Goal: Navigation & Orientation: Find specific page/section

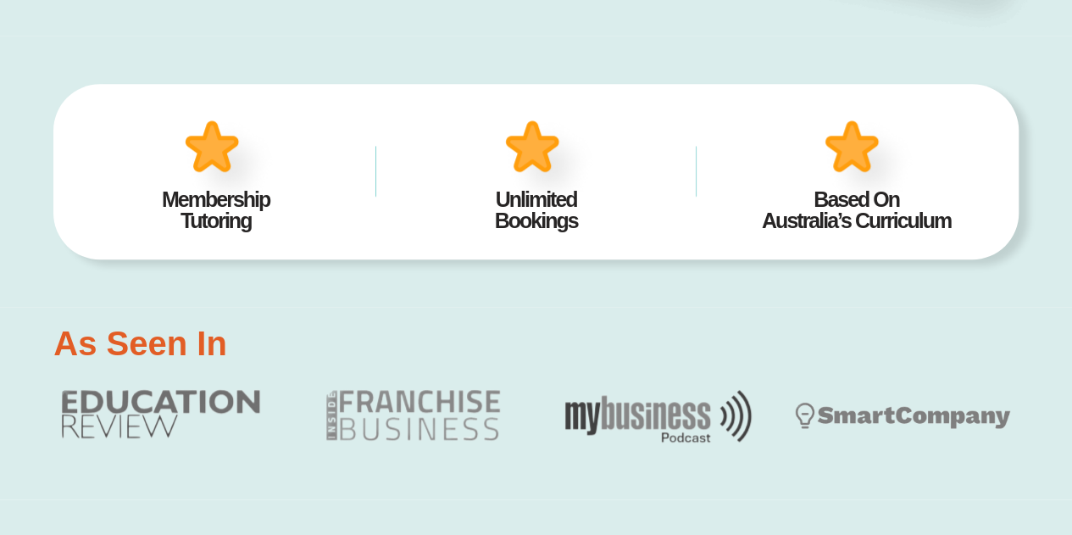
scroll to position [620, 0]
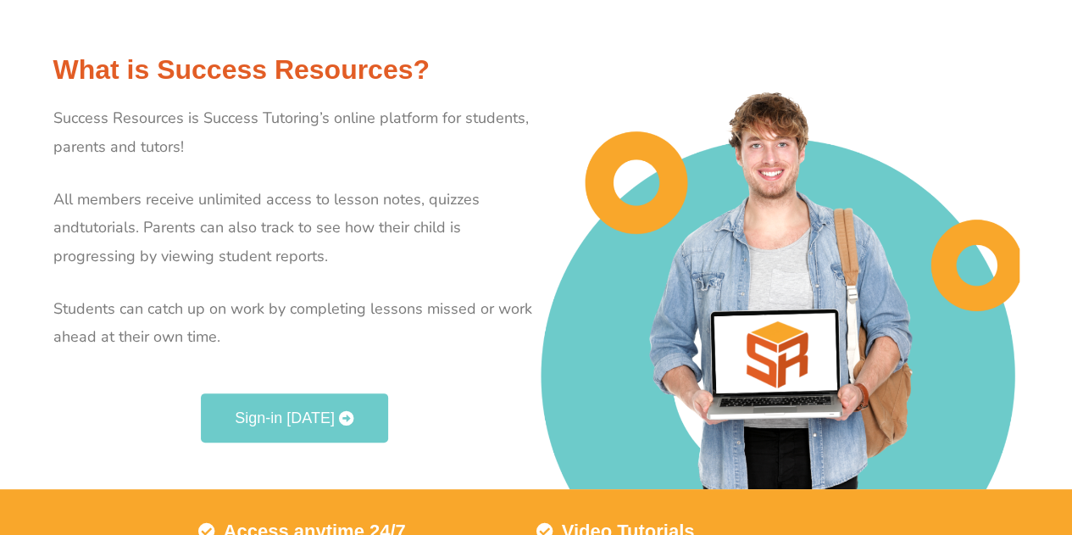
scroll to position [148, 0]
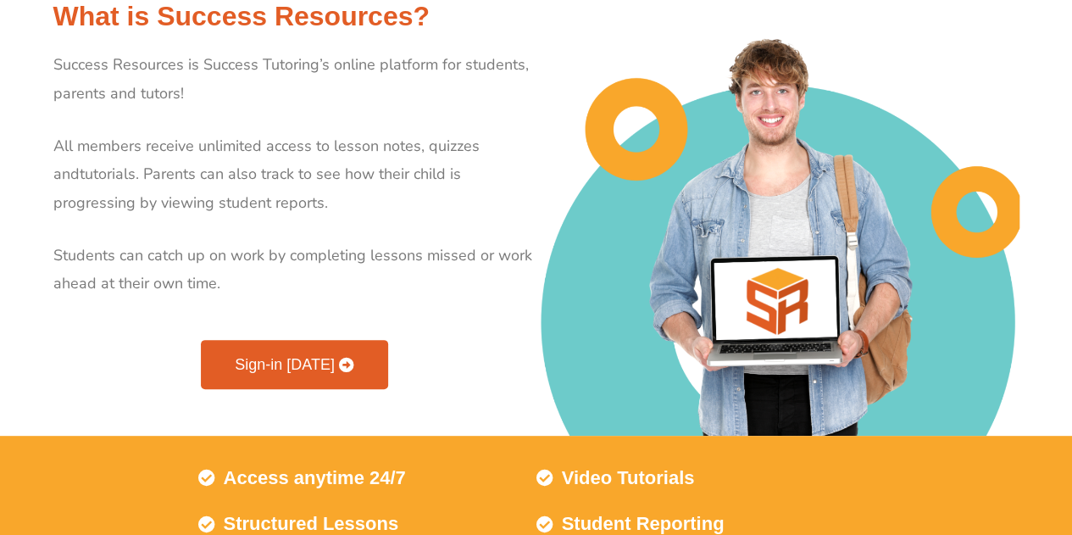
click at [264, 352] on link "Sign-in [DATE]" at bounding box center [294, 364] width 187 height 49
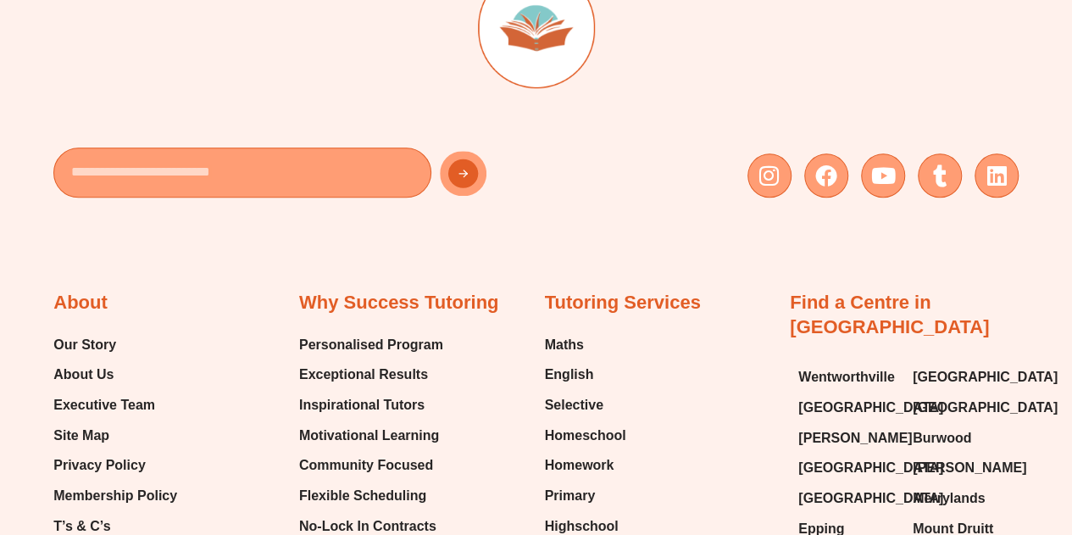
scroll to position [805, 0]
